Goal: Complete application form: Complete application form

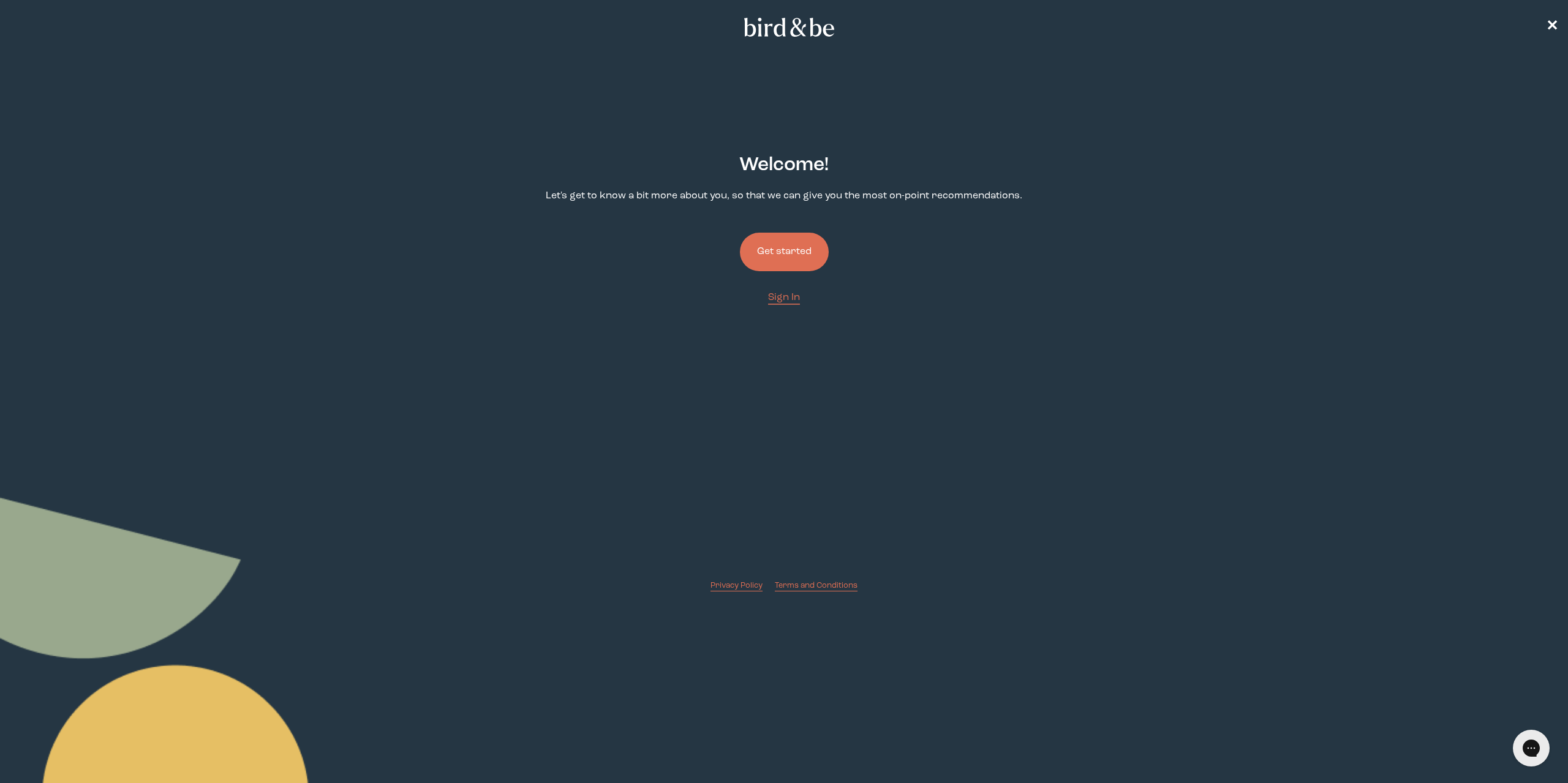
click at [778, 250] on button "Get started" at bounding box center [784, 252] width 89 height 39
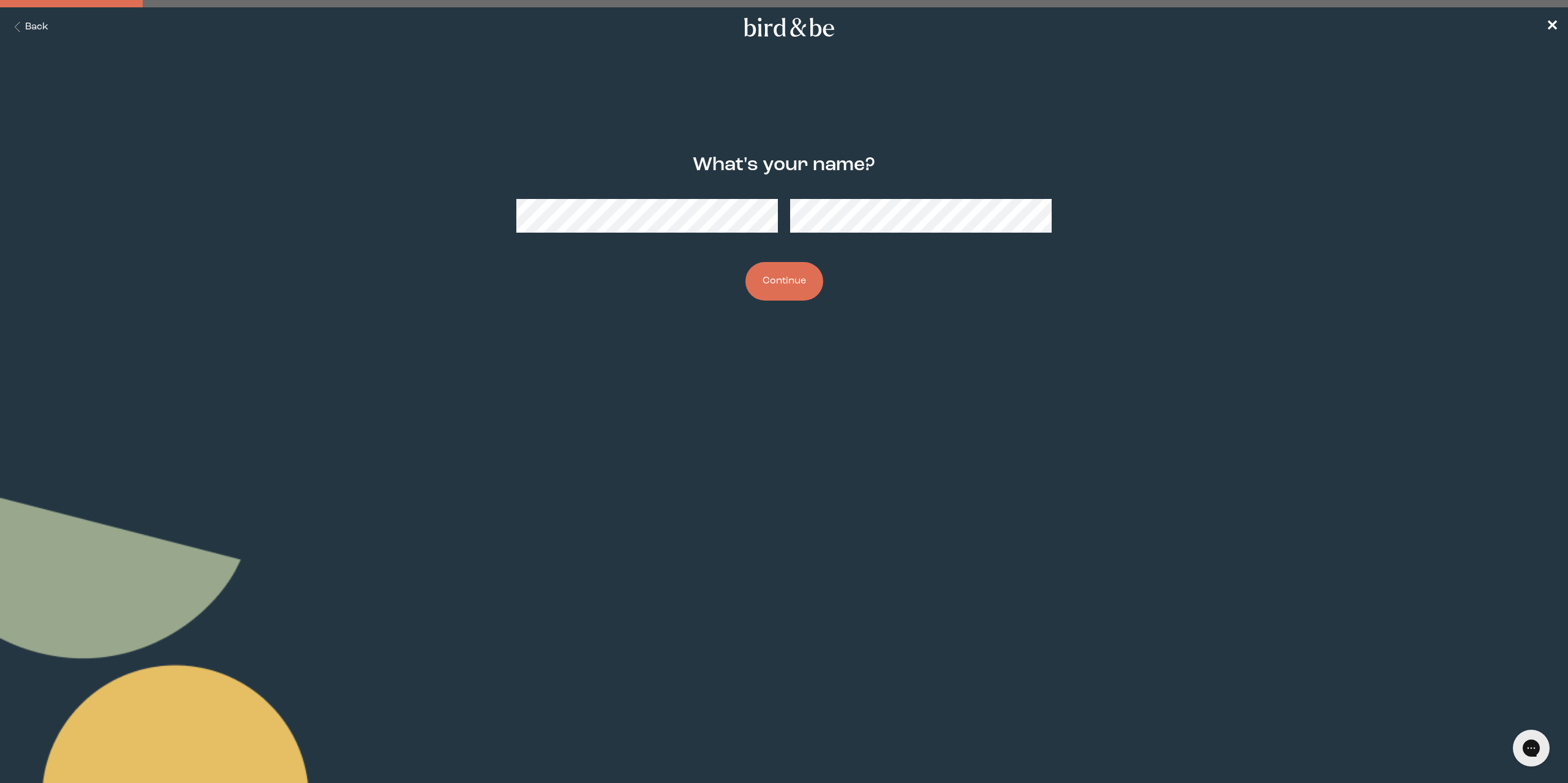
click at [796, 279] on button "Continue" at bounding box center [784, 282] width 78 height 39
click at [768, 273] on button "Continue" at bounding box center [784, 282] width 78 height 39
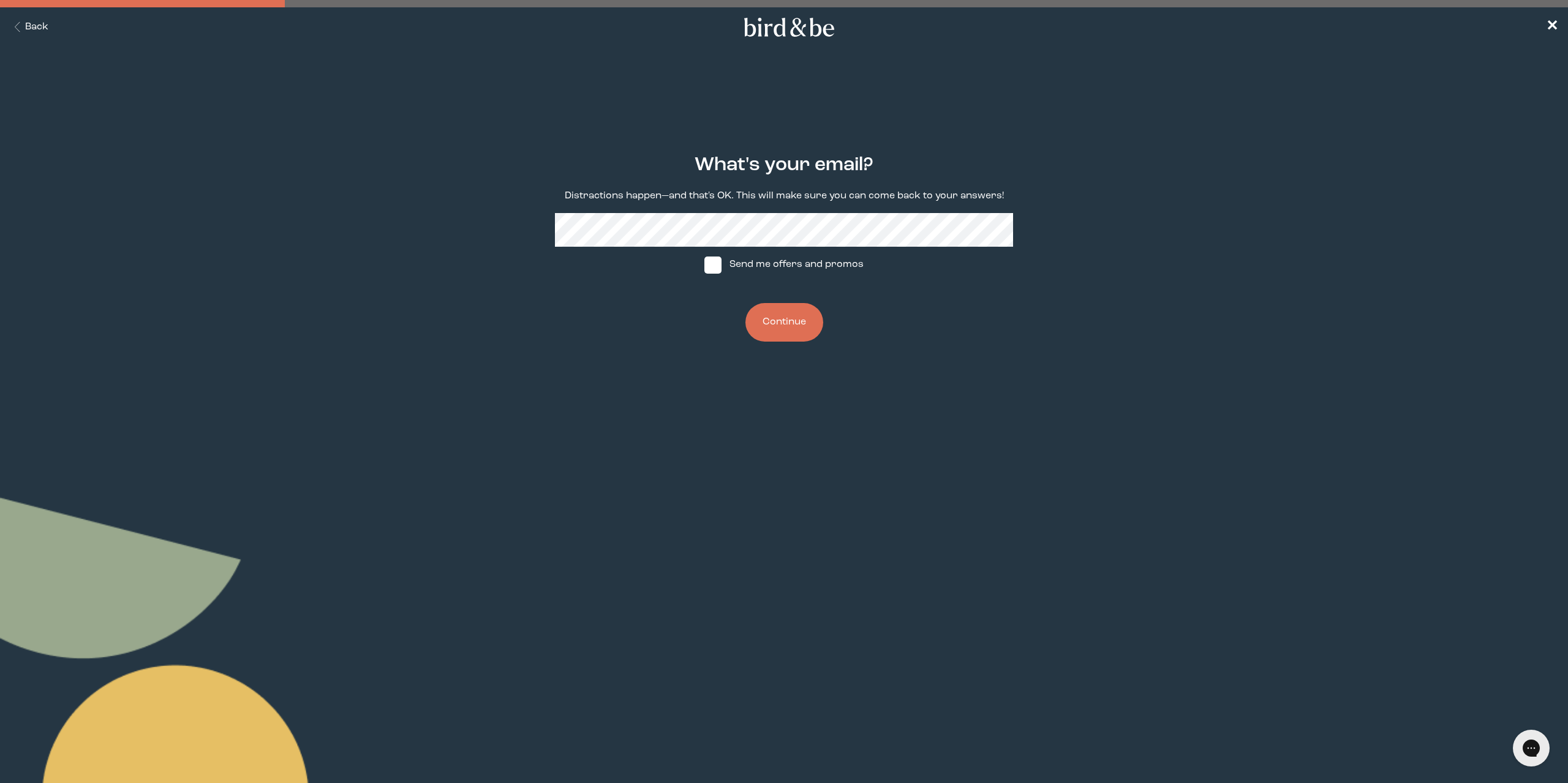
click at [795, 311] on button "Continue" at bounding box center [784, 323] width 78 height 39
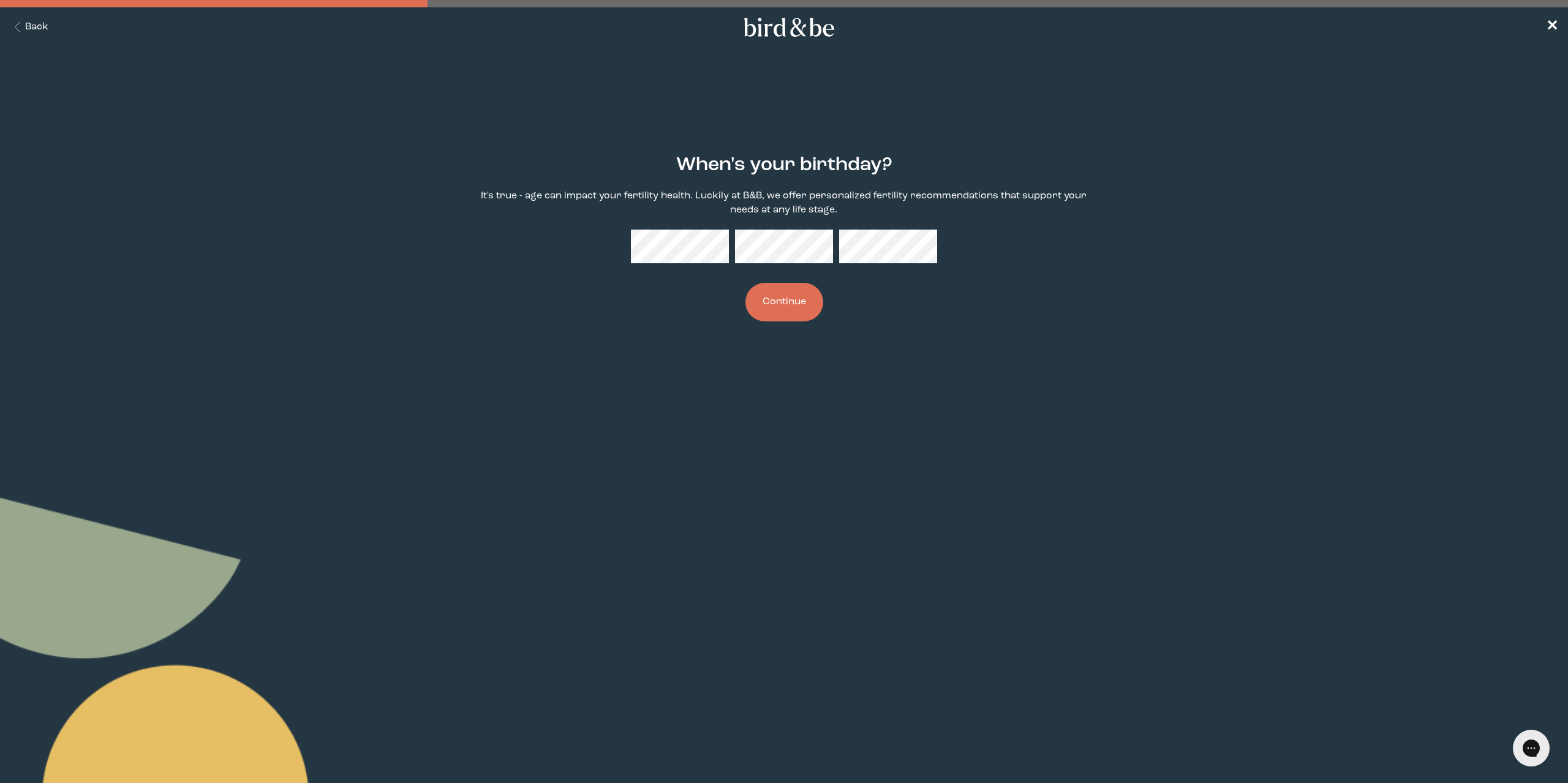
click at [808, 314] on button "Continue" at bounding box center [784, 302] width 78 height 39
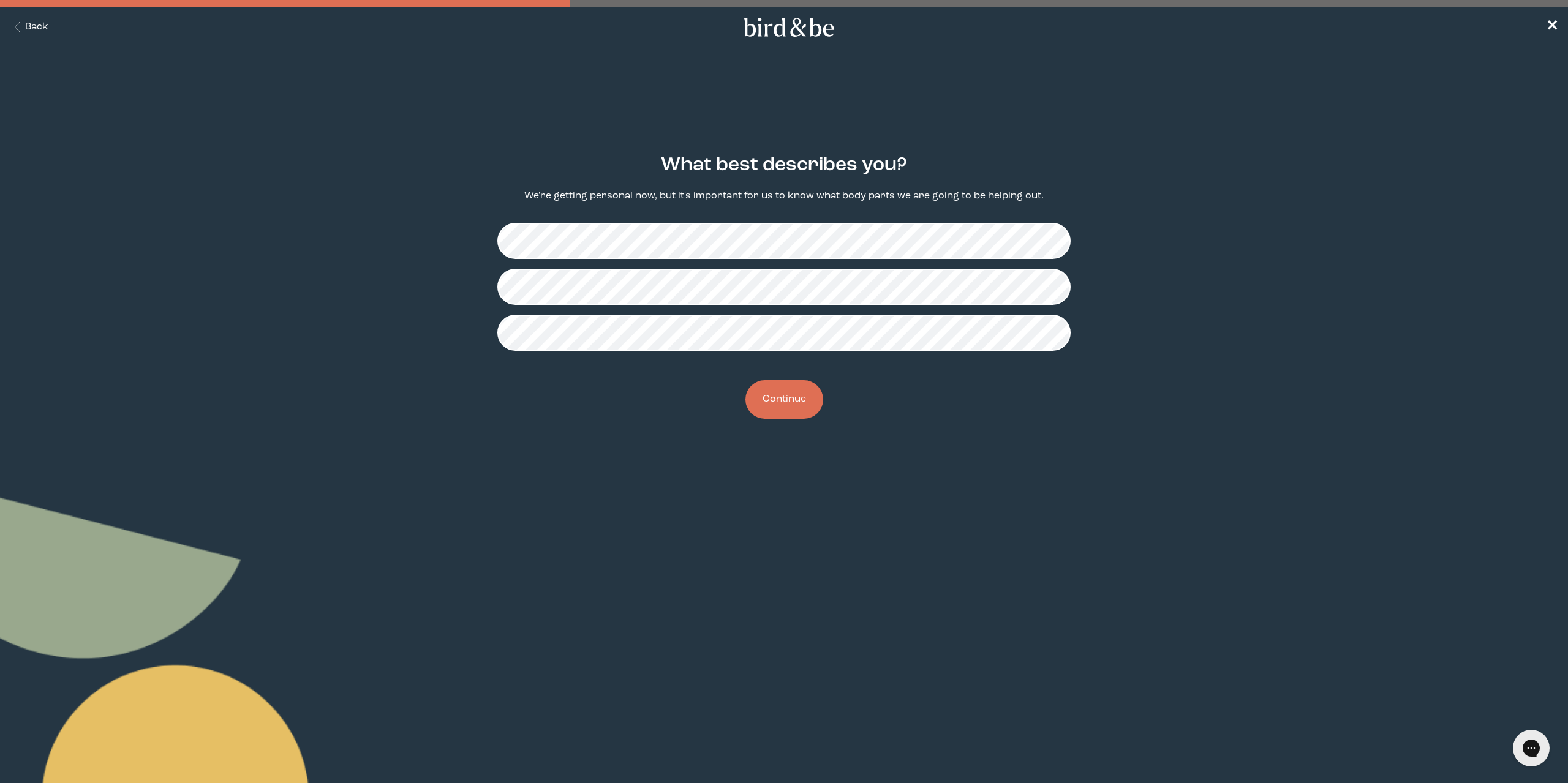
click at [788, 407] on button "Continue" at bounding box center [784, 400] width 78 height 39
click at [779, 399] on button "Continue" at bounding box center [784, 400] width 78 height 39
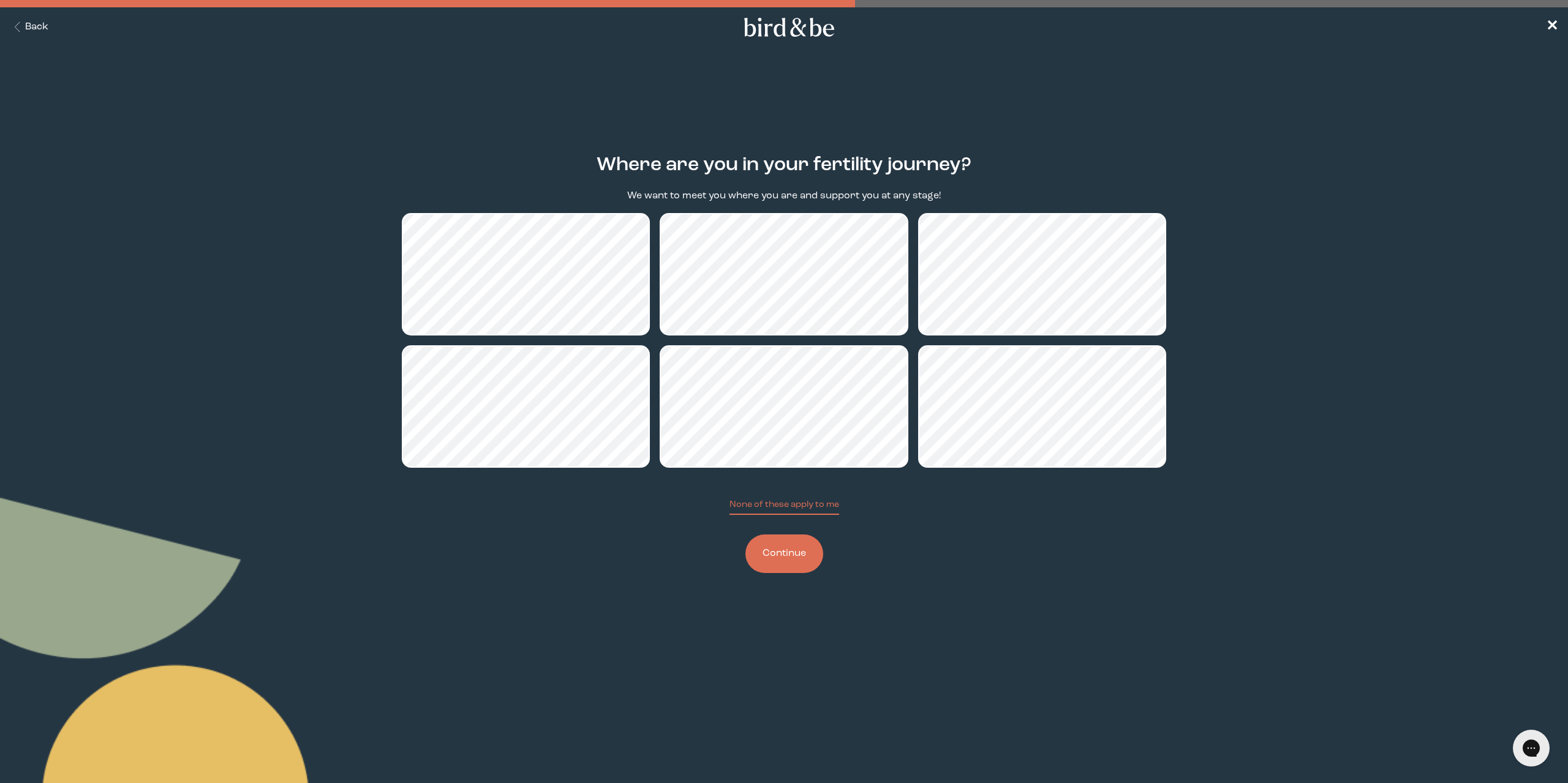
click at [788, 570] on button "Continue" at bounding box center [784, 554] width 78 height 39
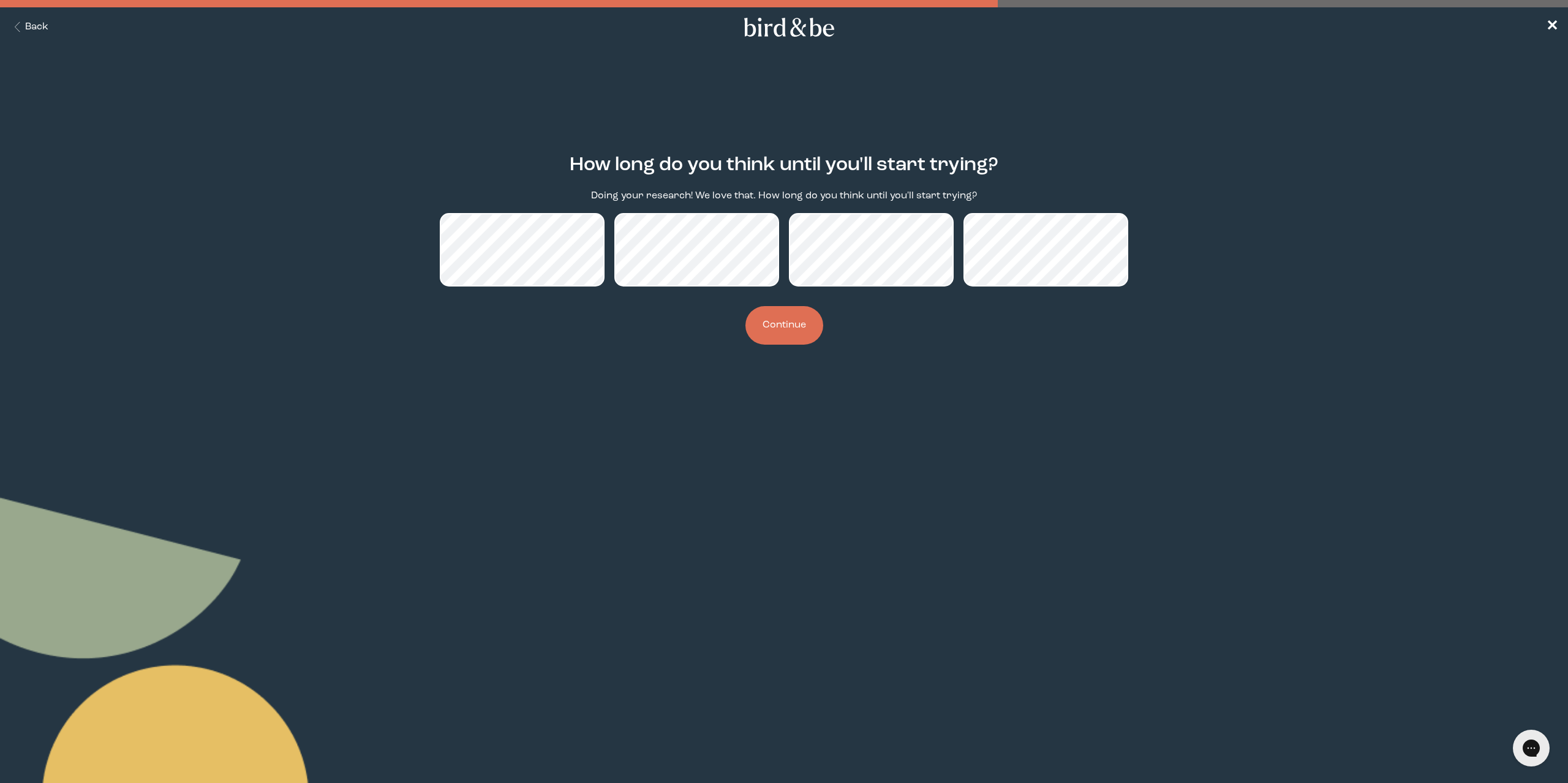
click at [39, 31] on button "Back" at bounding box center [30, 27] width 39 height 14
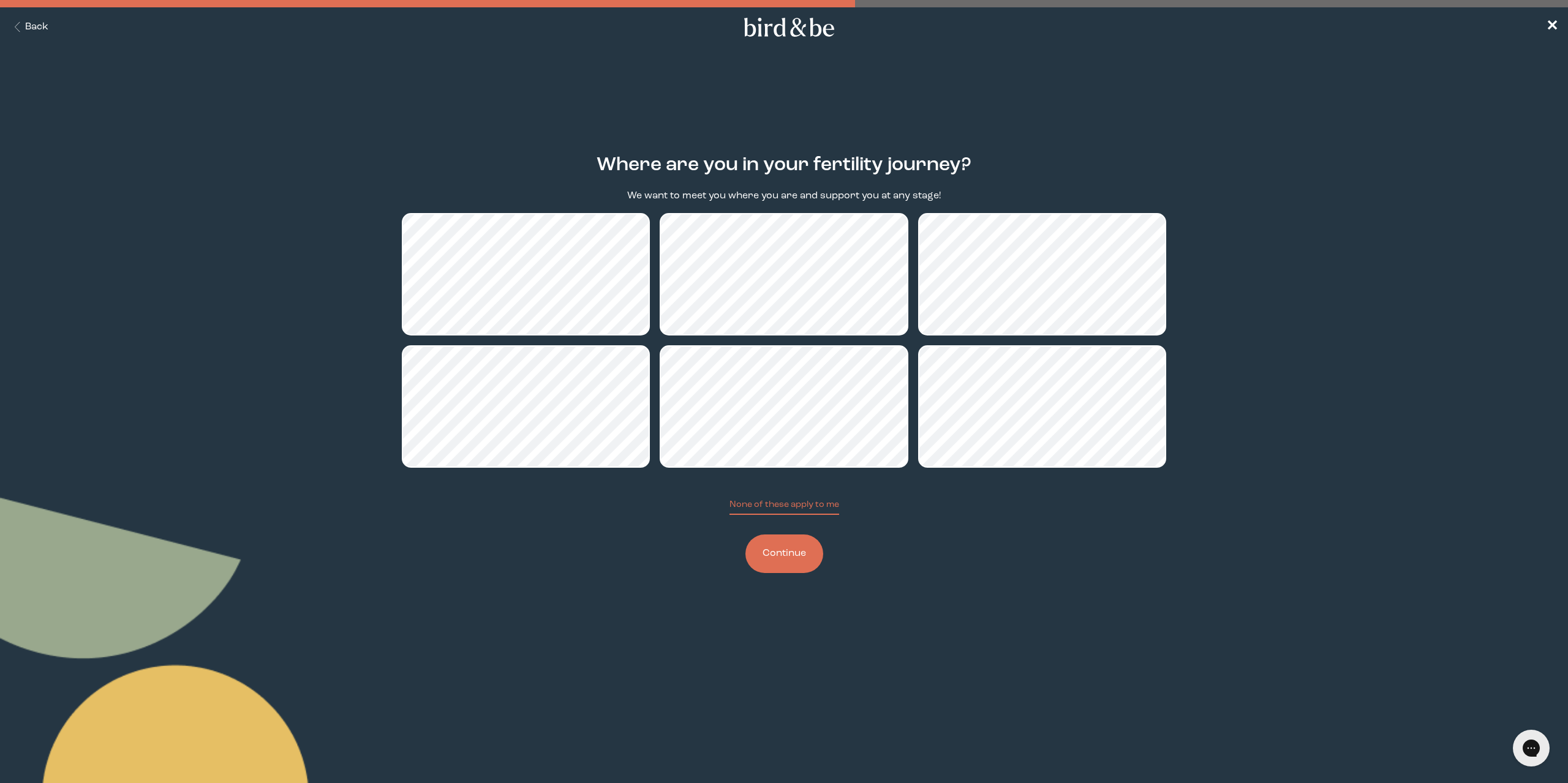
click at [39, 31] on button "Back" at bounding box center [30, 27] width 39 height 14
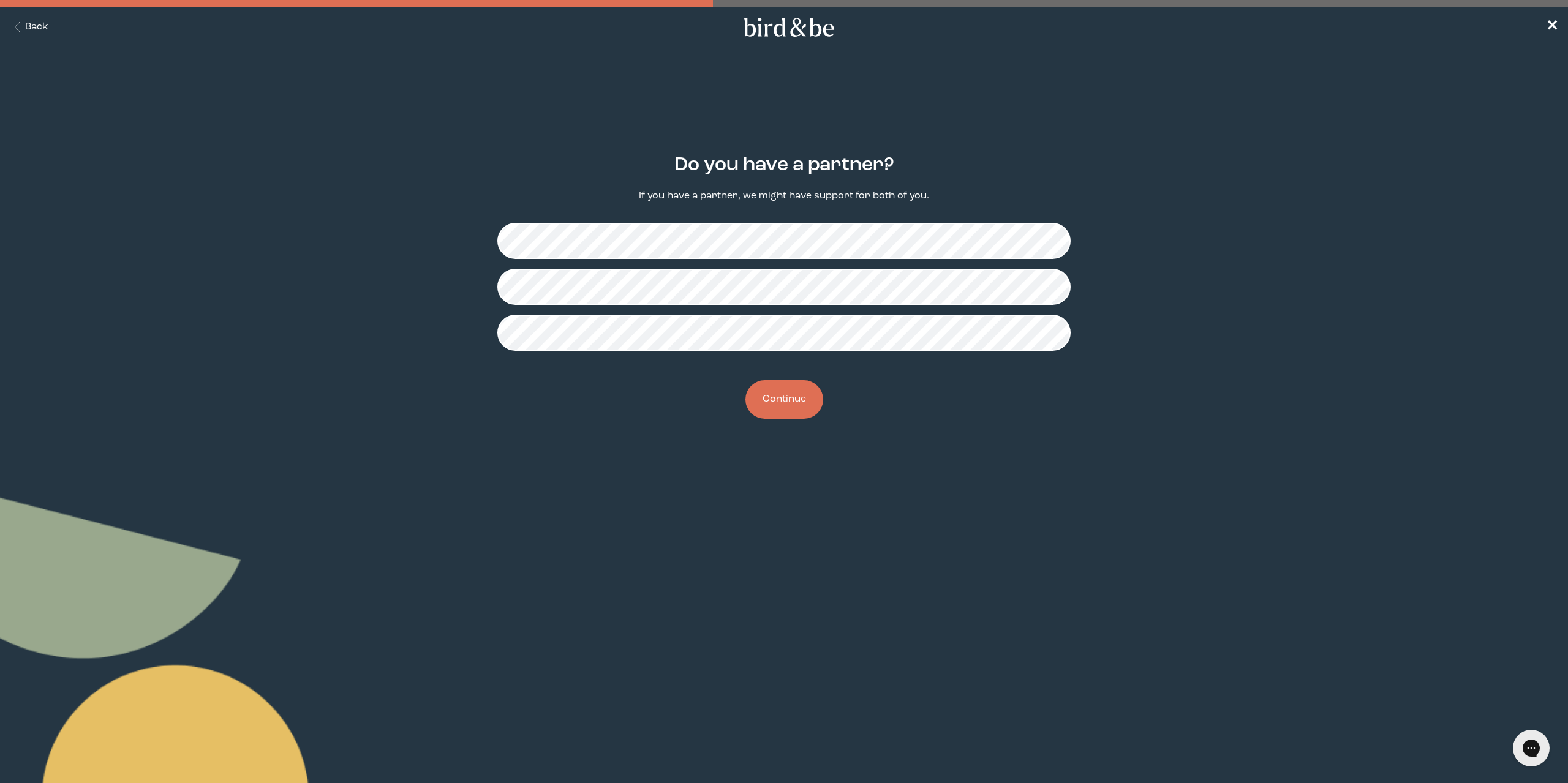
click at [39, 31] on button "Back" at bounding box center [30, 27] width 39 height 14
click at [33, 30] on button "Back" at bounding box center [30, 27] width 39 height 14
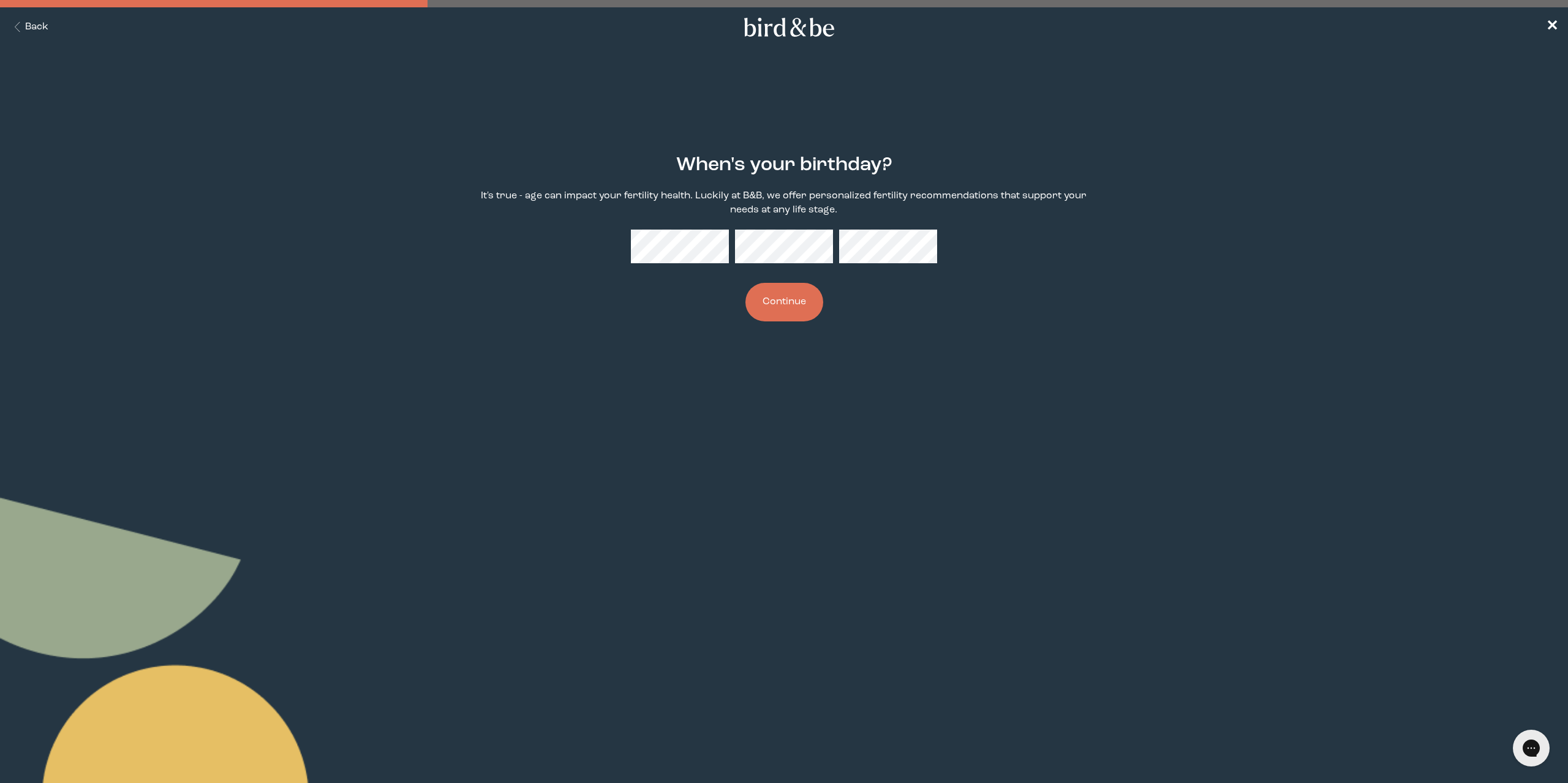
click at [780, 289] on button "Continue" at bounding box center [784, 302] width 78 height 39
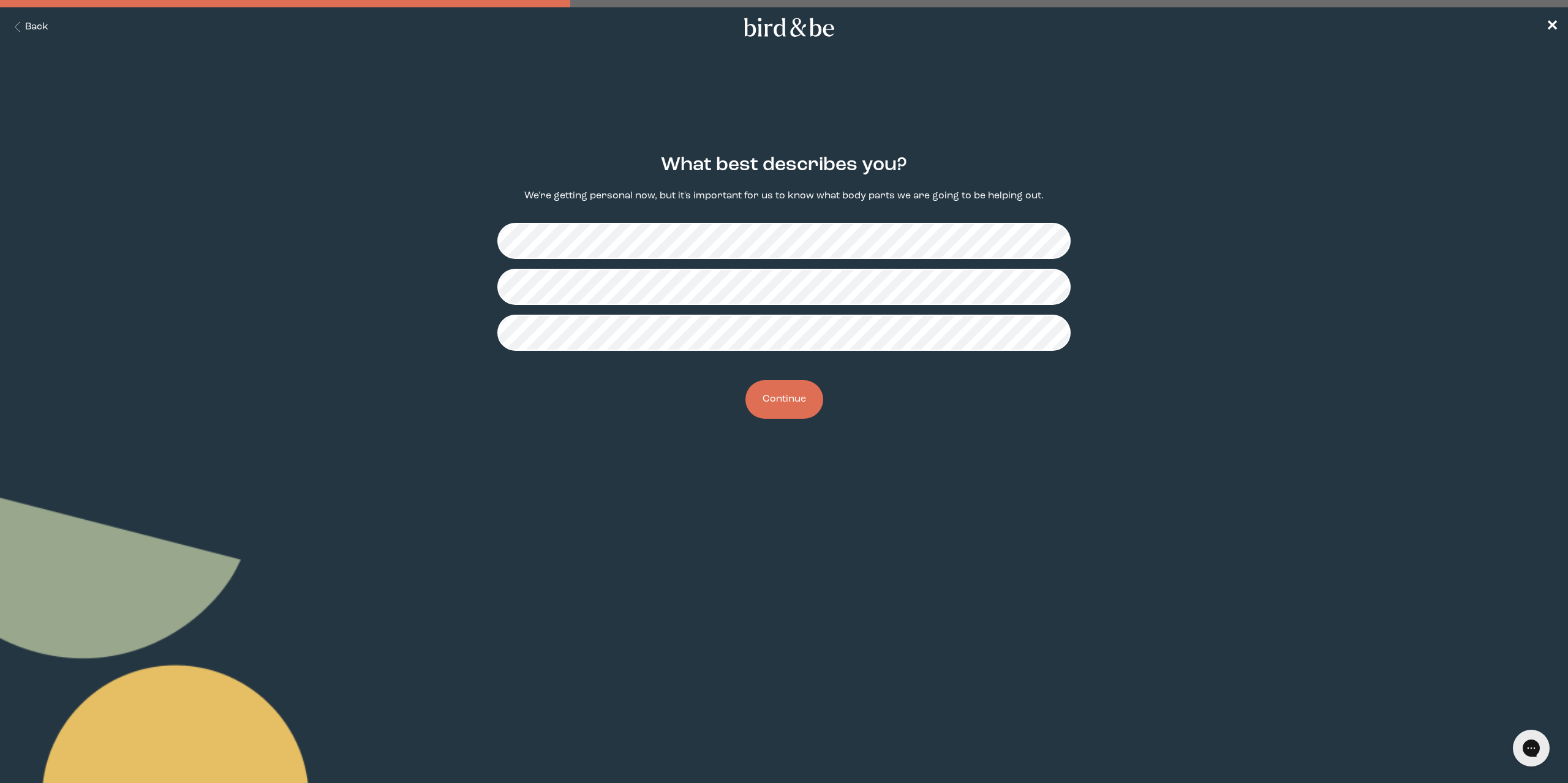
click at [801, 393] on button "Continue" at bounding box center [784, 400] width 78 height 39
click at [785, 412] on button "Continue" at bounding box center [784, 400] width 78 height 39
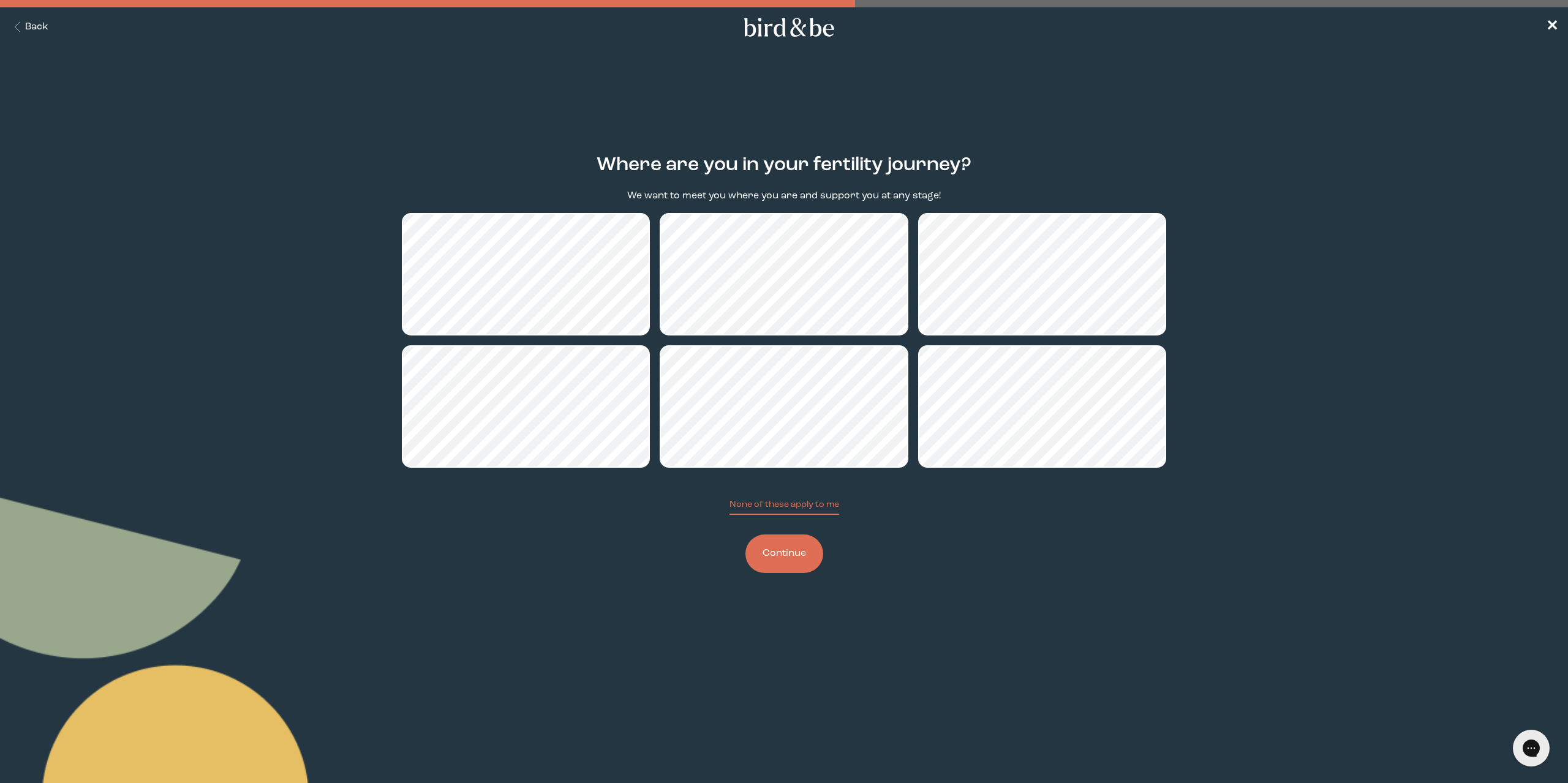
click at [784, 567] on button "Continue" at bounding box center [784, 554] width 78 height 39
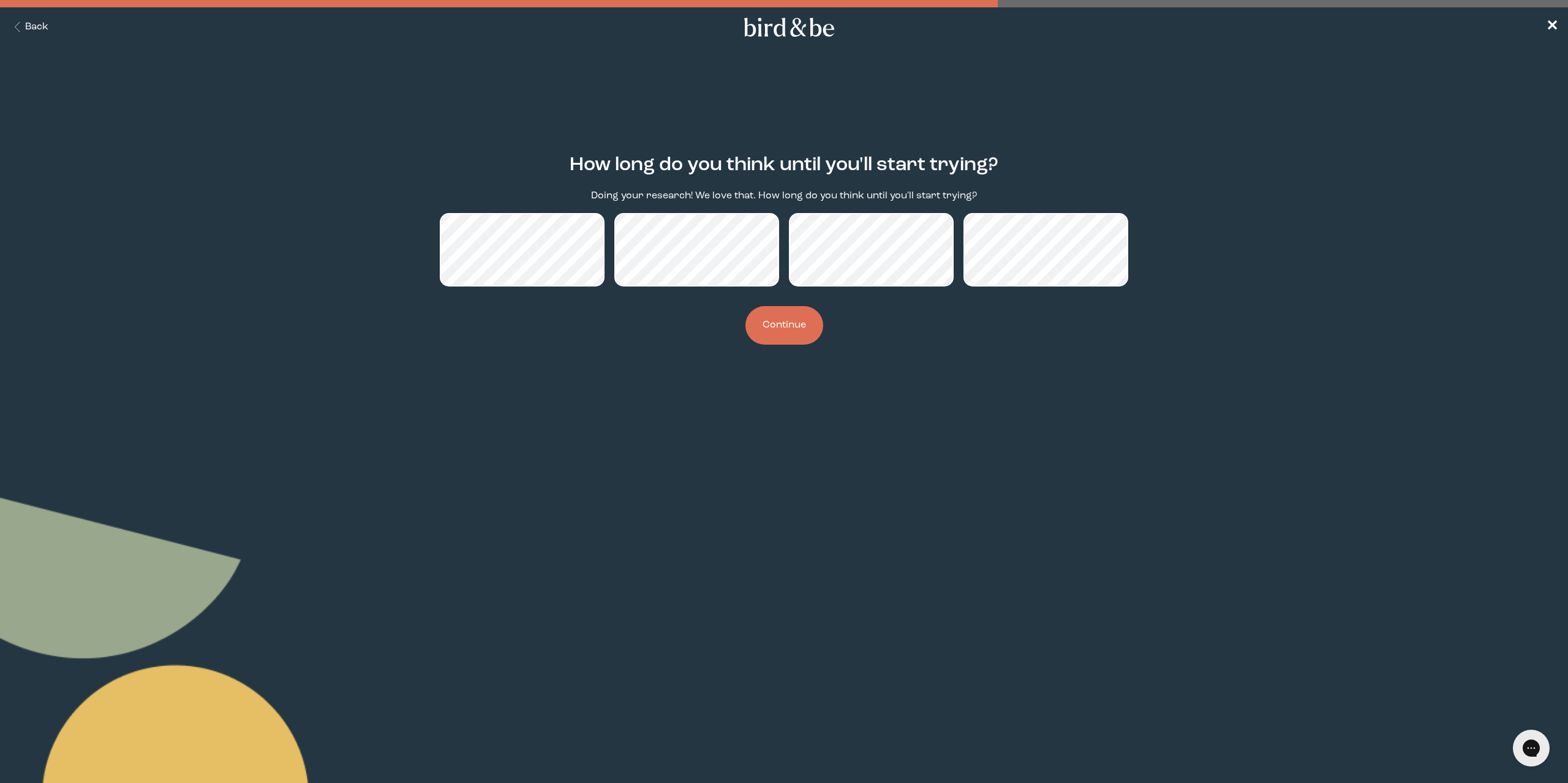
click at [795, 328] on button "Continue" at bounding box center [784, 326] width 78 height 39
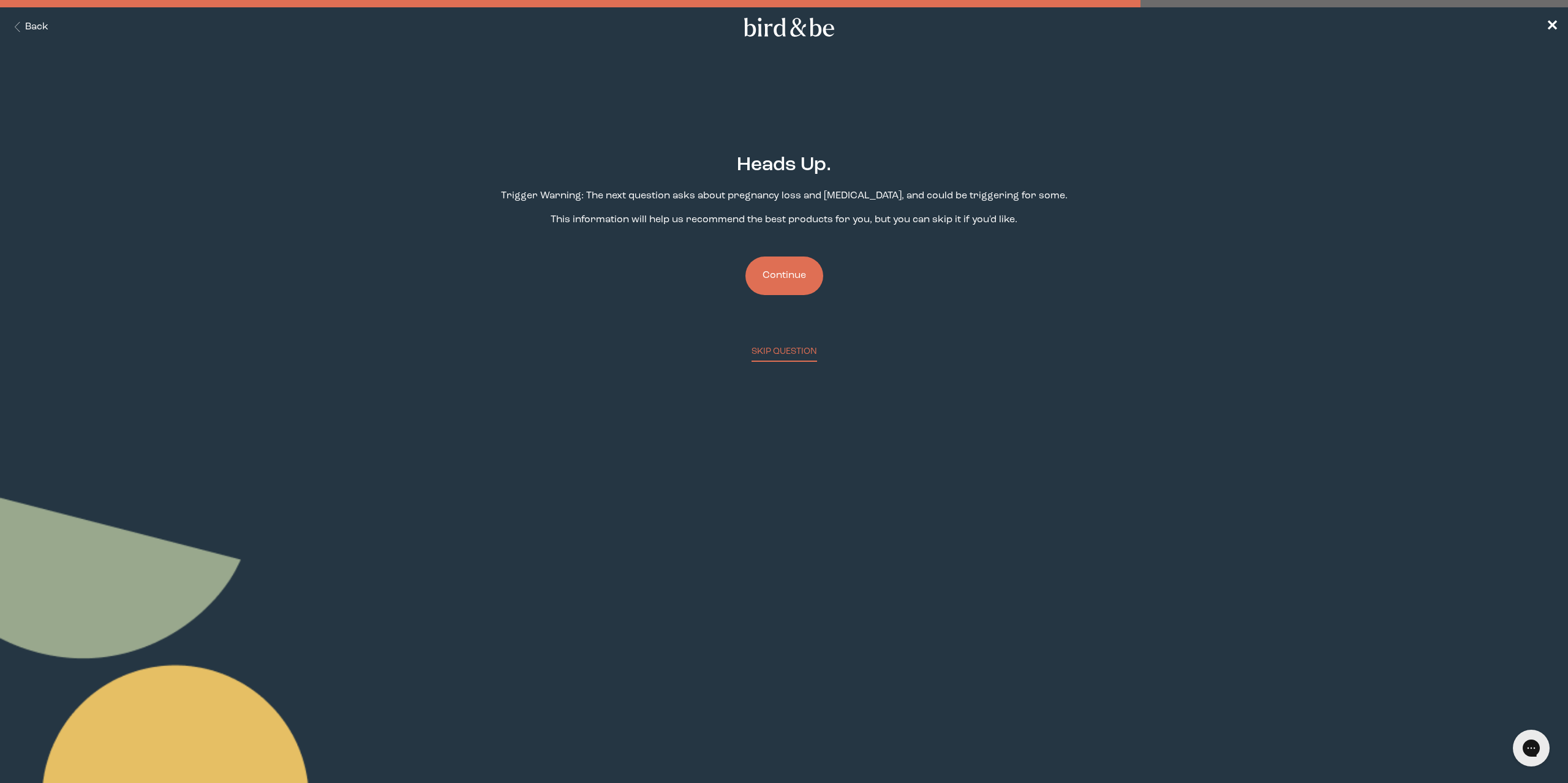
click at [792, 286] on button "Continue" at bounding box center [784, 276] width 78 height 39
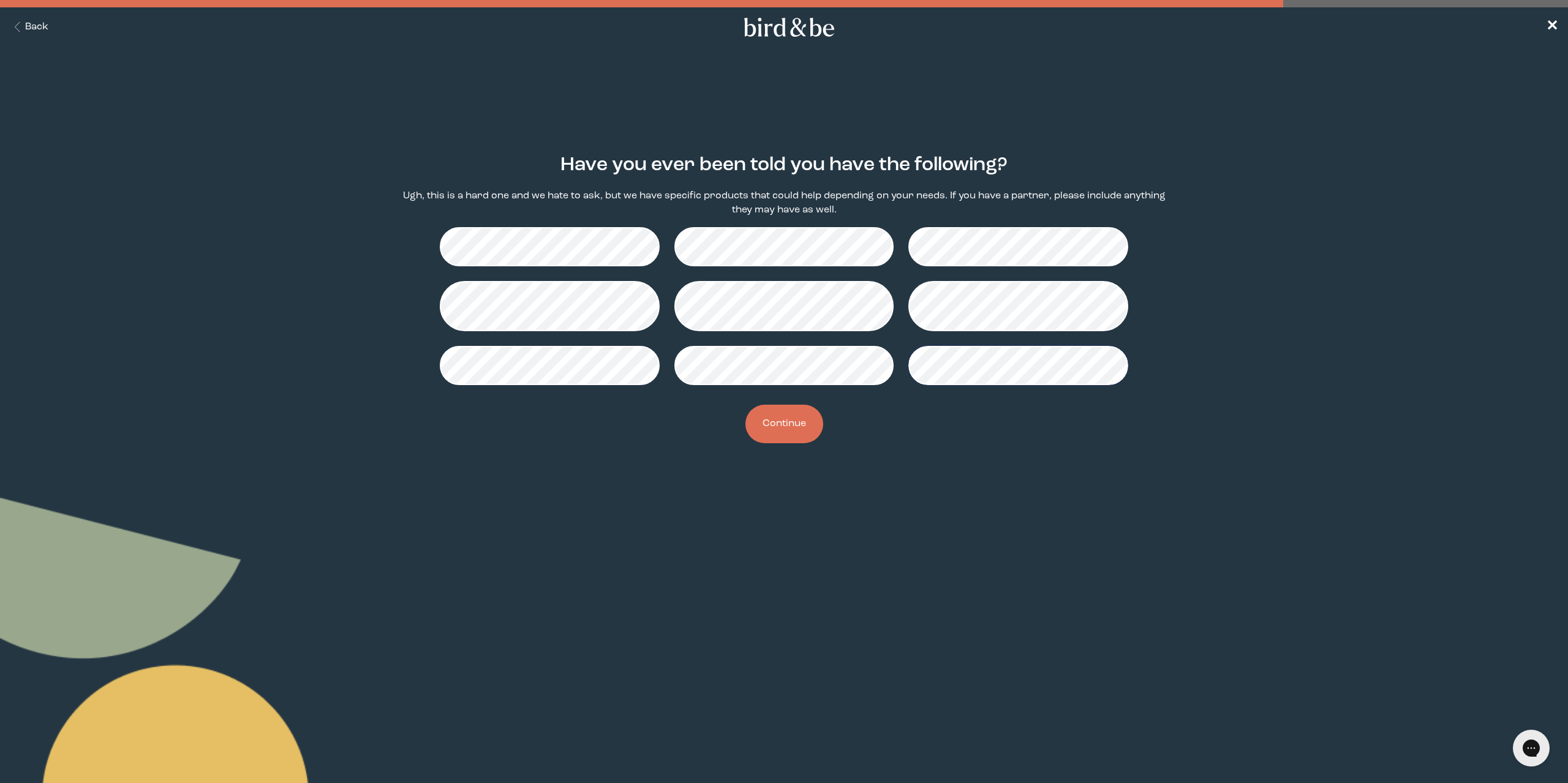
click at [783, 408] on button "Continue" at bounding box center [784, 424] width 78 height 39
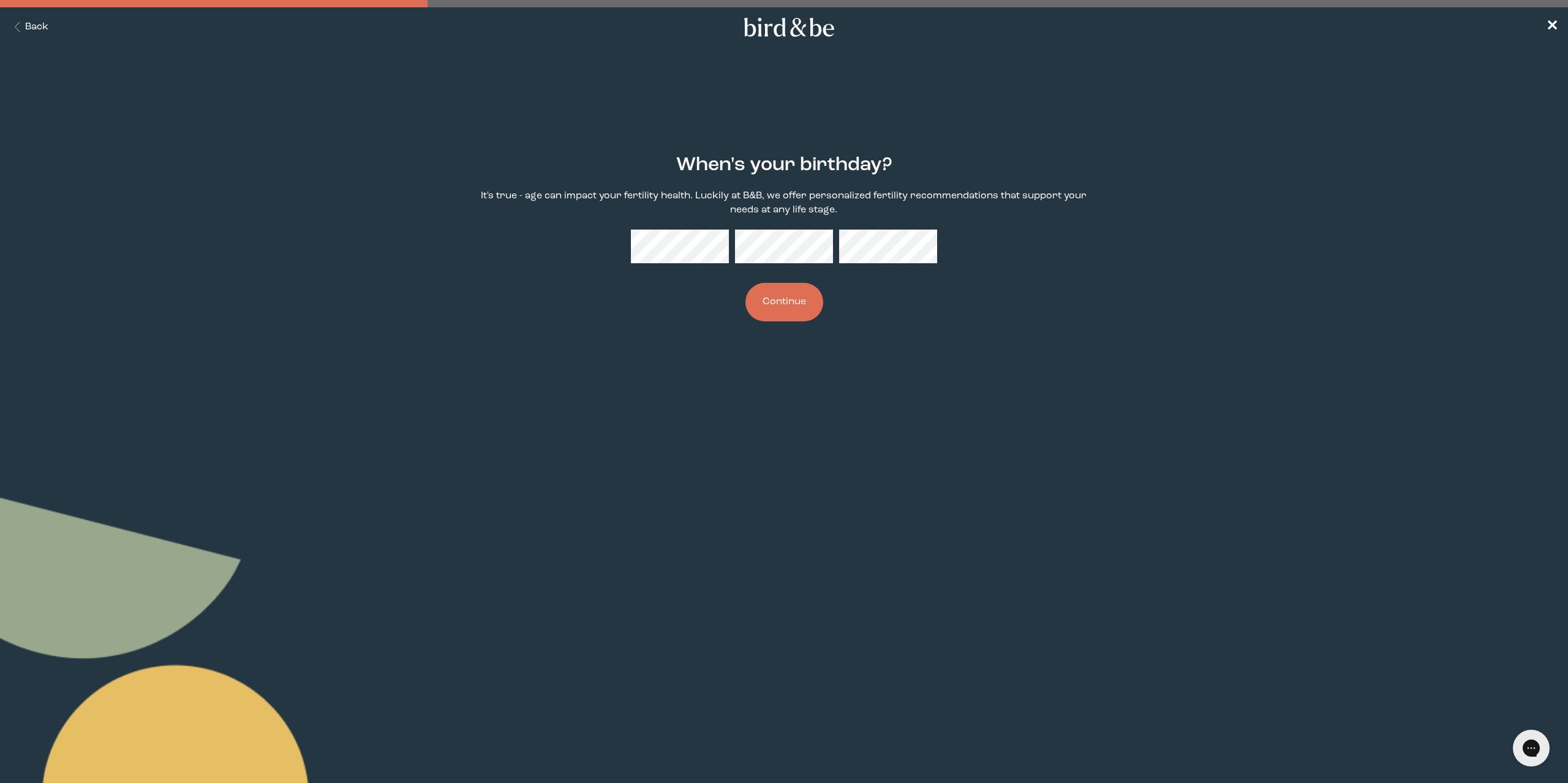
click at [764, 305] on button "Continue" at bounding box center [784, 302] width 78 height 39
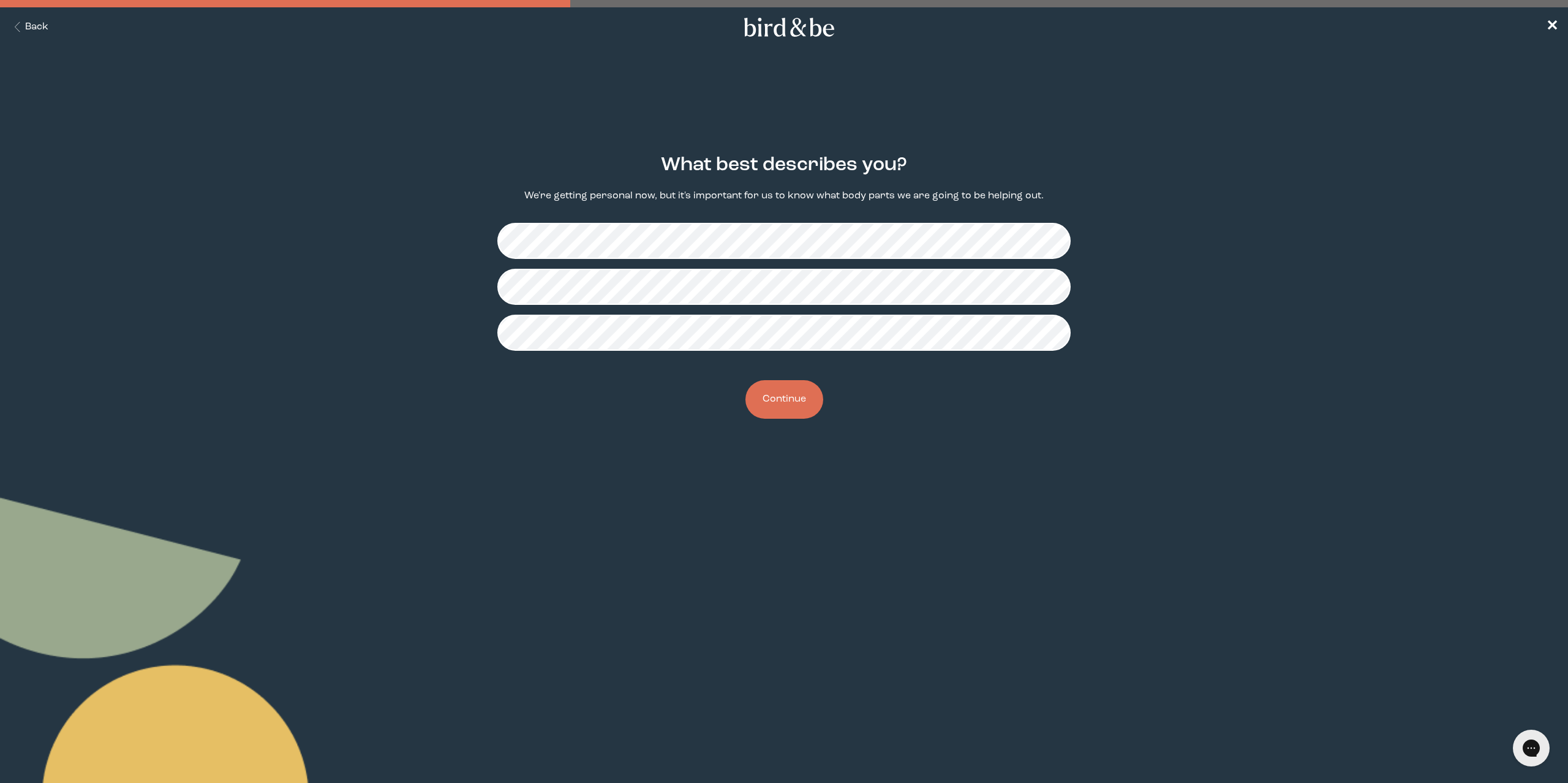
click at [792, 387] on button "Continue" at bounding box center [784, 400] width 78 height 39
click at [803, 398] on button "Continue" at bounding box center [784, 400] width 78 height 39
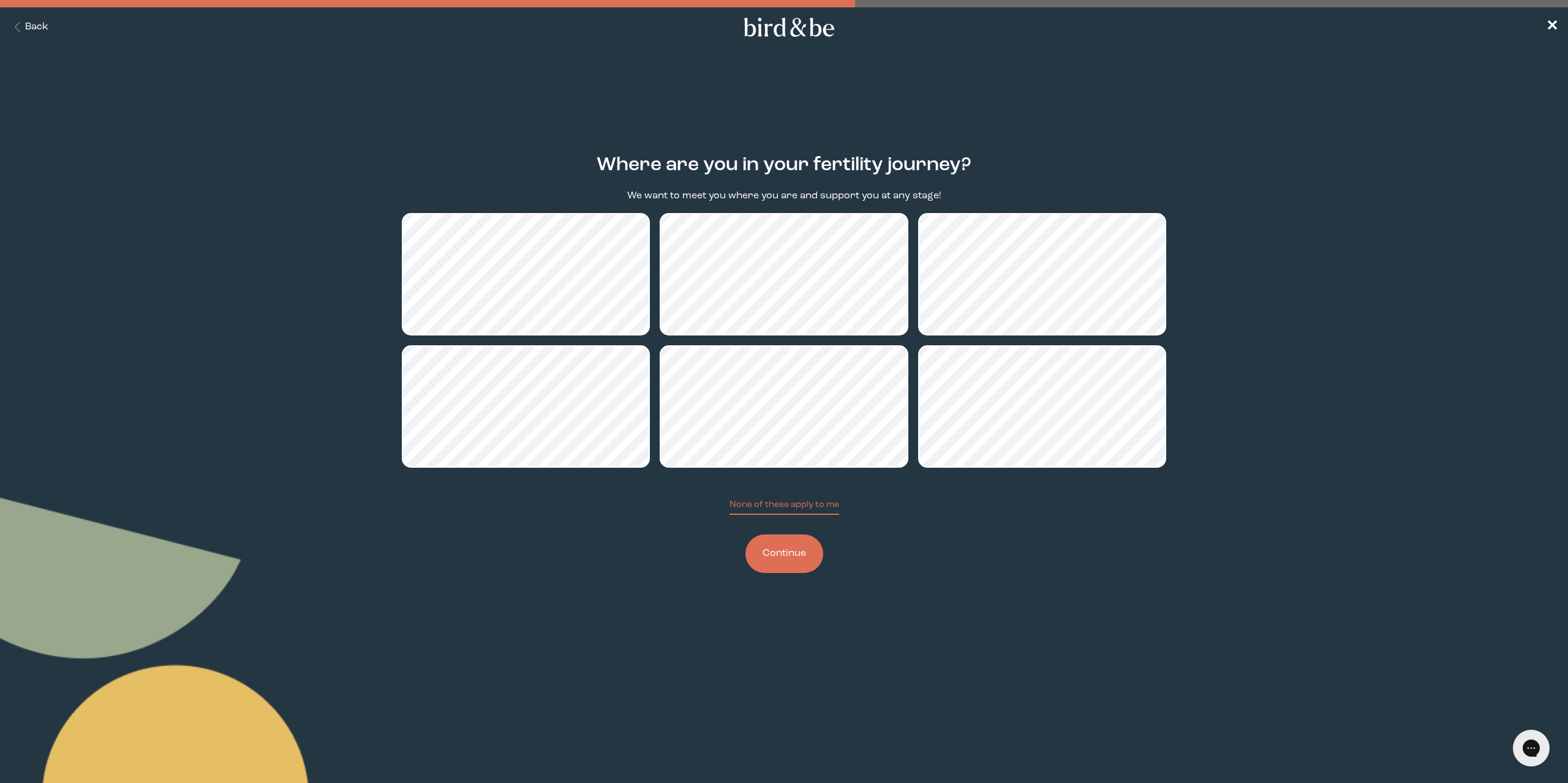
click at [784, 559] on button "Continue" at bounding box center [784, 554] width 78 height 39
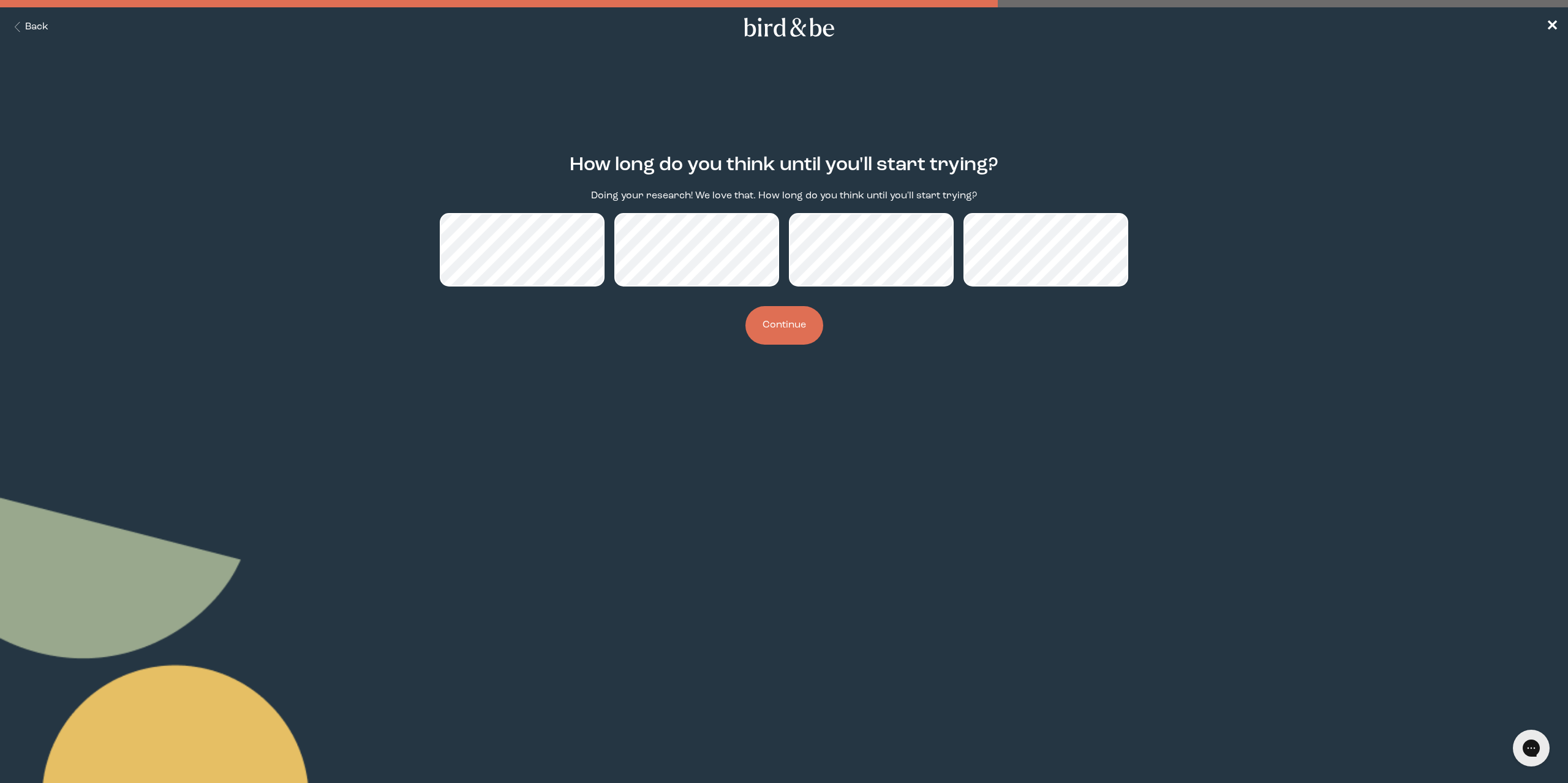
click at [787, 324] on button "Continue" at bounding box center [784, 326] width 78 height 39
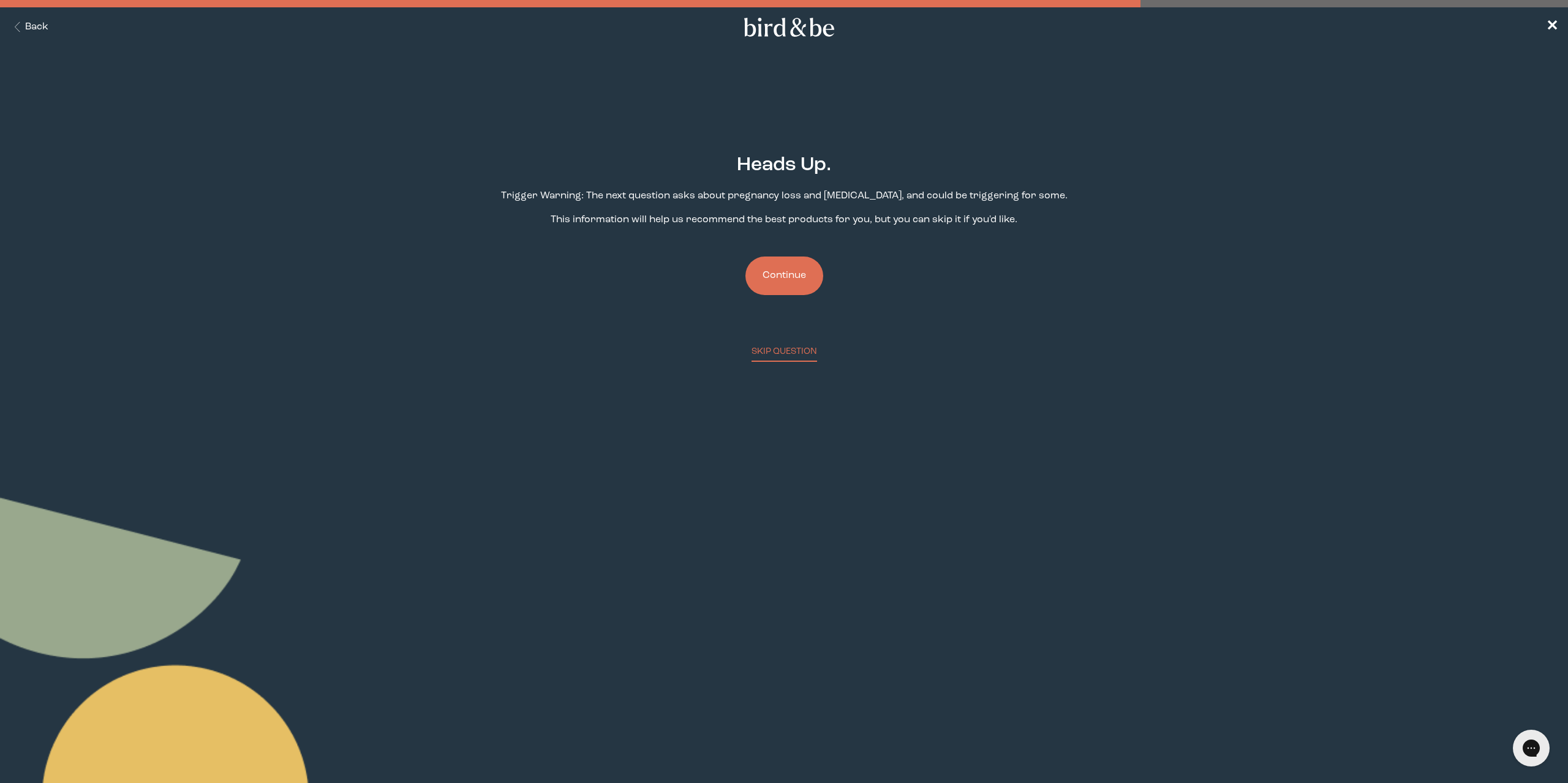
click at [785, 255] on div "Heads Up. Trigger Warning: The next question asks about pregnancy loss and [MED…" at bounding box center [784, 248] width 765 height 227
click at [785, 276] on button "Continue" at bounding box center [784, 276] width 78 height 39
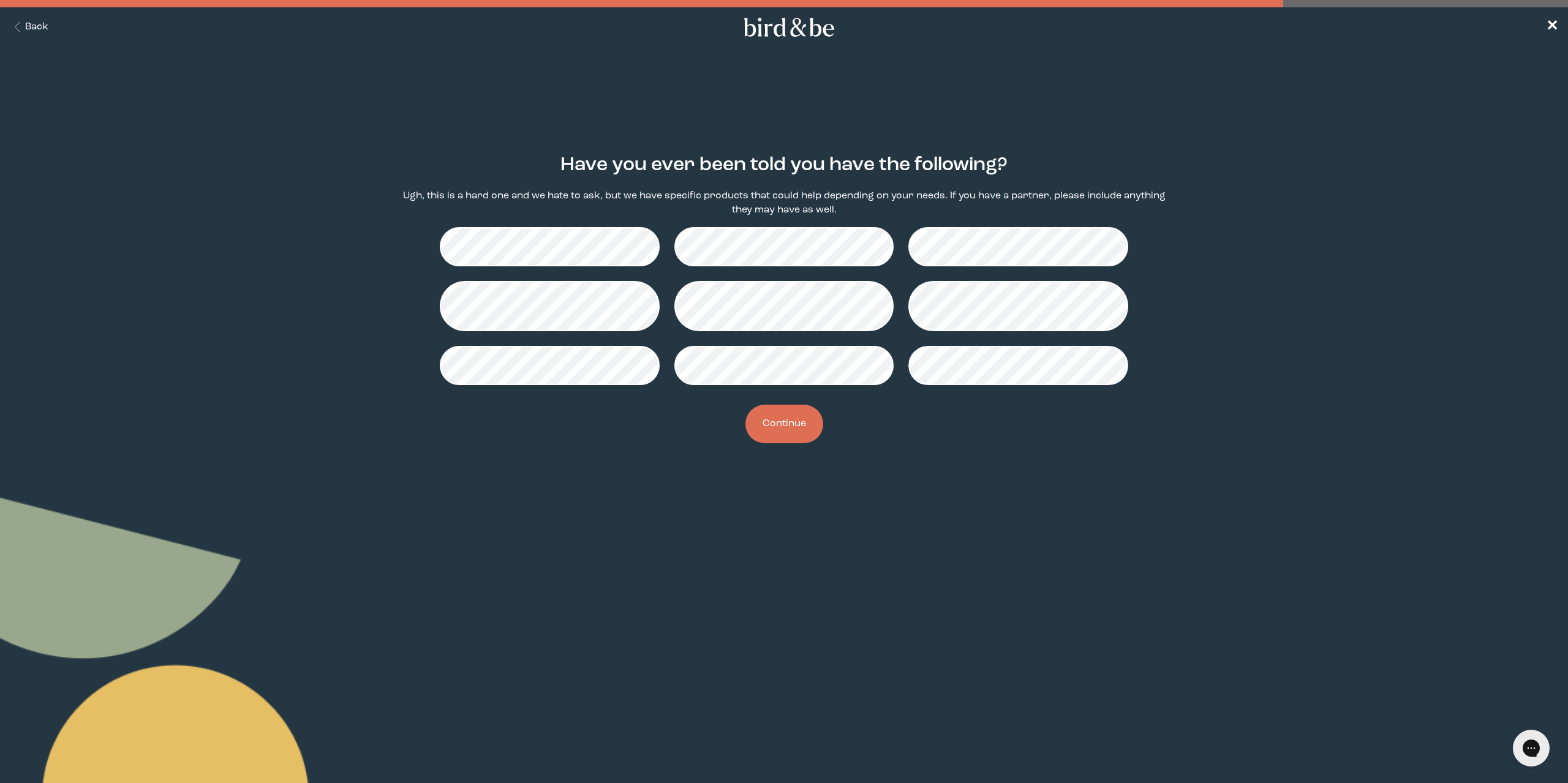
click at [778, 414] on button "Continue" at bounding box center [784, 424] width 78 height 39
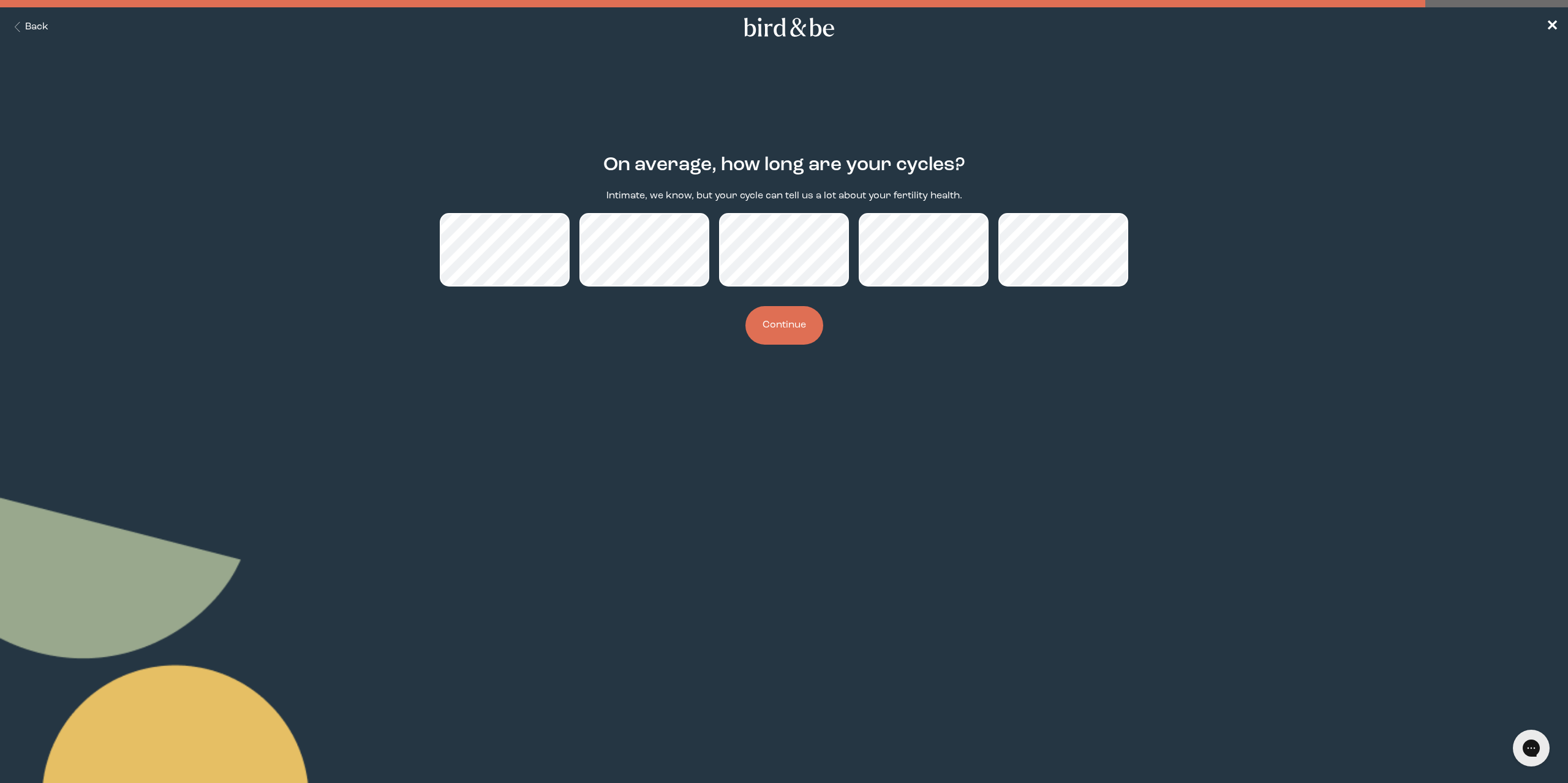
click at [802, 330] on button "Continue" at bounding box center [784, 326] width 78 height 39
